Goal: Transaction & Acquisition: Book appointment/travel/reservation

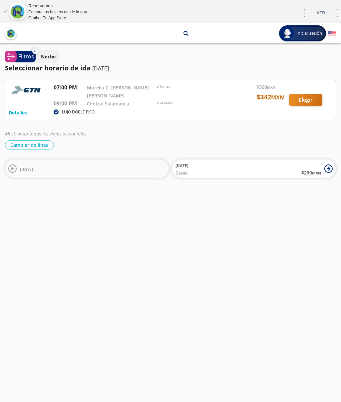
click at [18, 115] on button "Detalles" at bounding box center [18, 112] width 18 height 7
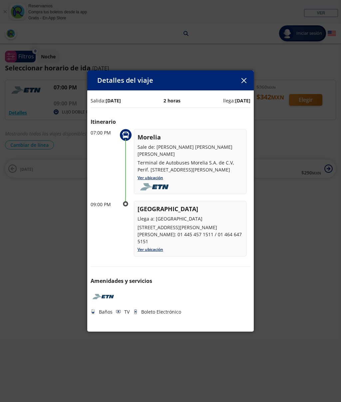
click at [248, 73] on div "Detalles del viaje" at bounding box center [170, 80] width 167 height 20
click at [247, 78] on button "button" at bounding box center [244, 80] width 10 height 10
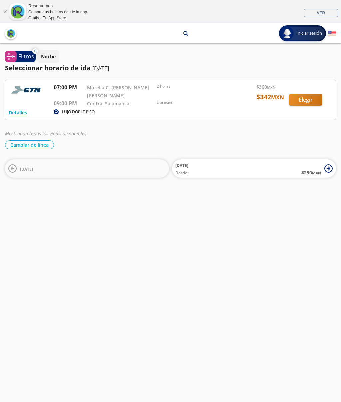
click at [309, 104] on div at bounding box center [170, 100] width 331 height 40
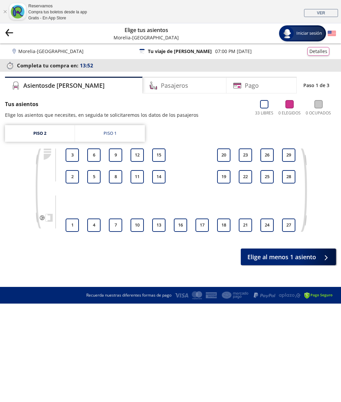
click at [70, 221] on button "1" at bounding box center [72, 224] width 13 height 13
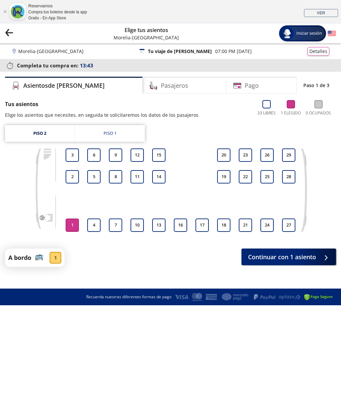
click at [311, 256] on span "Continuar con 1 asiento" at bounding box center [282, 256] width 68 height 9
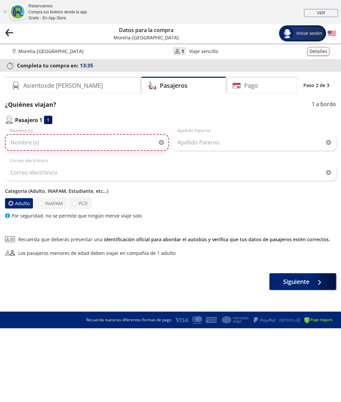
click at [120, 144] on input "Nombre (s)" at bounding box center [87, 142] width 164 height 17
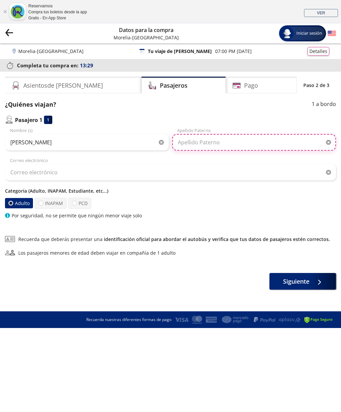
click at [261, 142] on input "Apellido Paterno" at bounding box center [254, 142] width 164 height 17
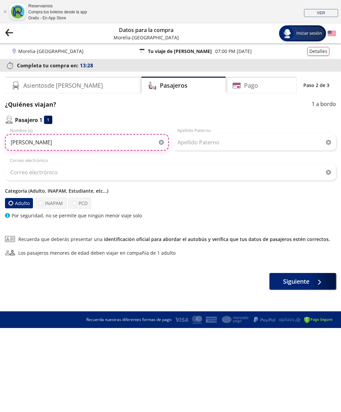
click at [112, 146] on input "[PERSON_NAME]" at bounding box center [87, 142] width 164 height 17
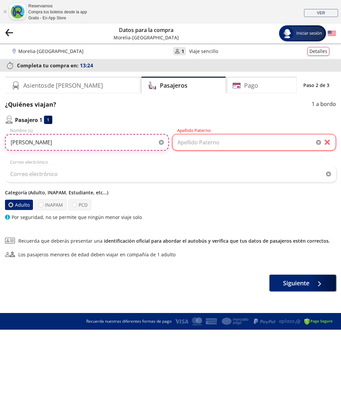
type input "[PERSON_NAME]"
click at [260, 140] on input "Apellido Paterno" at bounding box center [254, 142] width 164 height 17
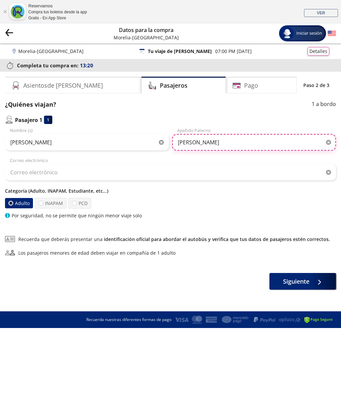
type input "[PERSON_NAME]"
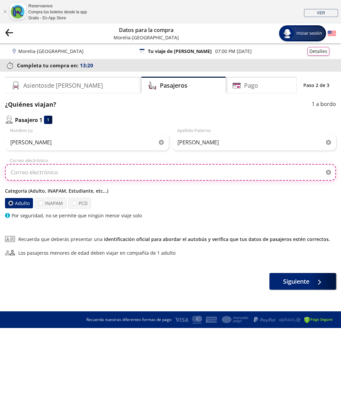
click at [288, 172] on input "Correo electrónico" at bounding box center [170, 172] width 331 height 17
type input "YenSilvaRamirez"
click at [14, 171] on input "YenSilvaRamirez" at bounding box center [170, 172] width 331 height 17
type input "[EMAIL_ADDRESS][DOMAIN_NAME]"
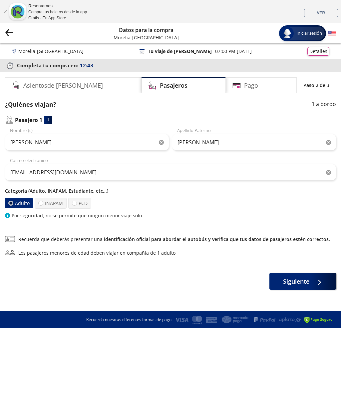
click at [300, 281] on span "Siguiente" at bounding box center [296, 281] width 26 height 9
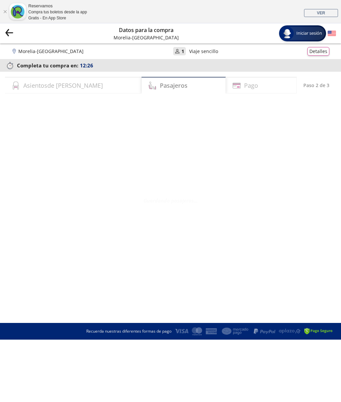
select select "MX"
